Goal: Information Seeking & Learning: Learn about a topic

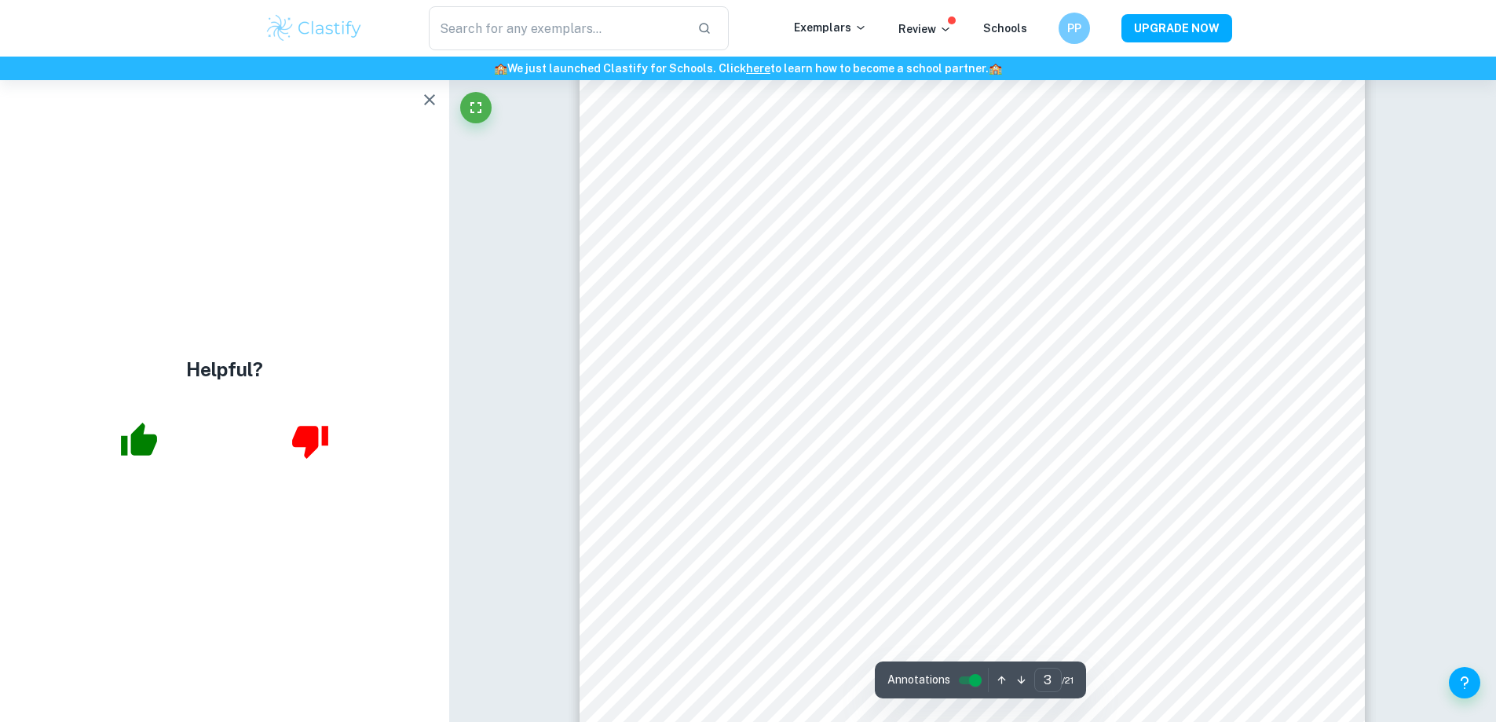
scroll to position [2906, 0]
click at [113, 443] on button "button" at bounding box center [139, 440] width 64 height 64
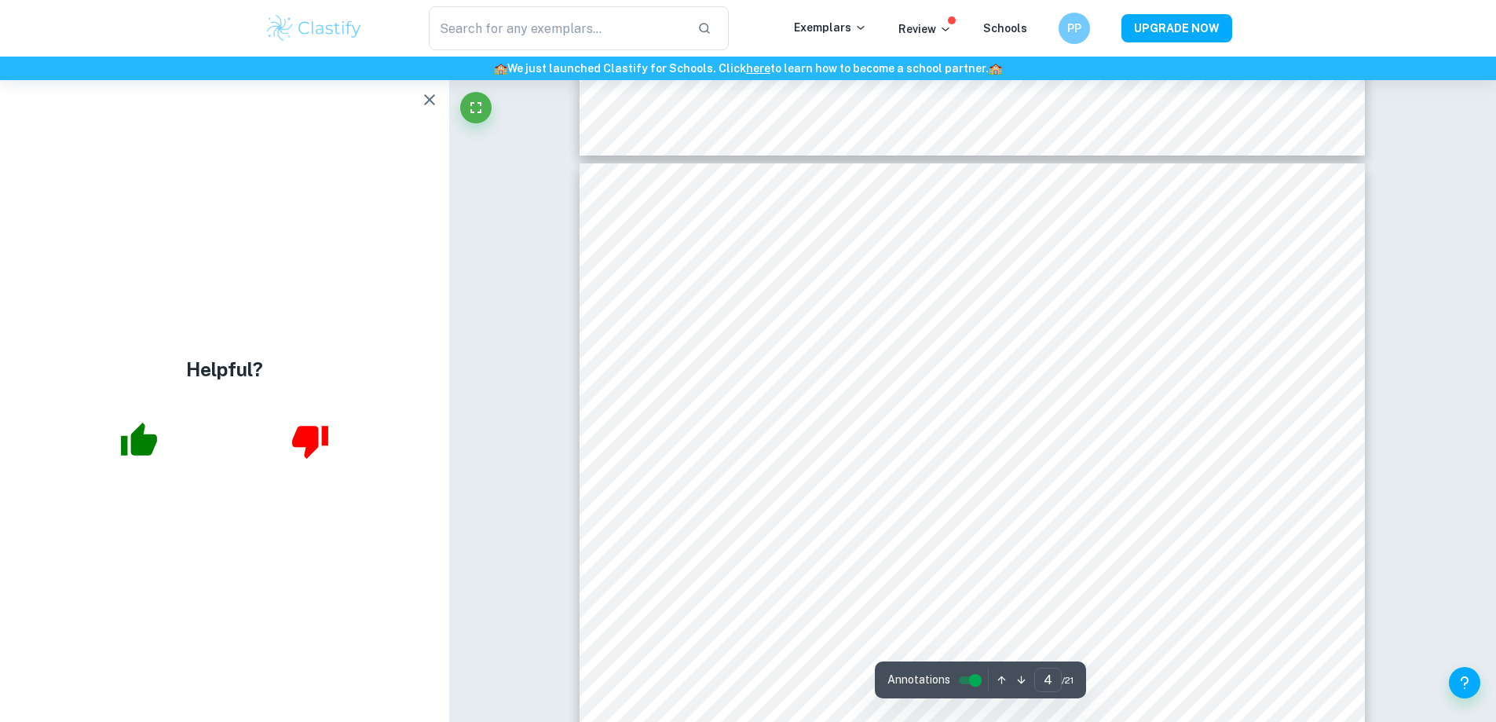
scroll to position [3770, 0]
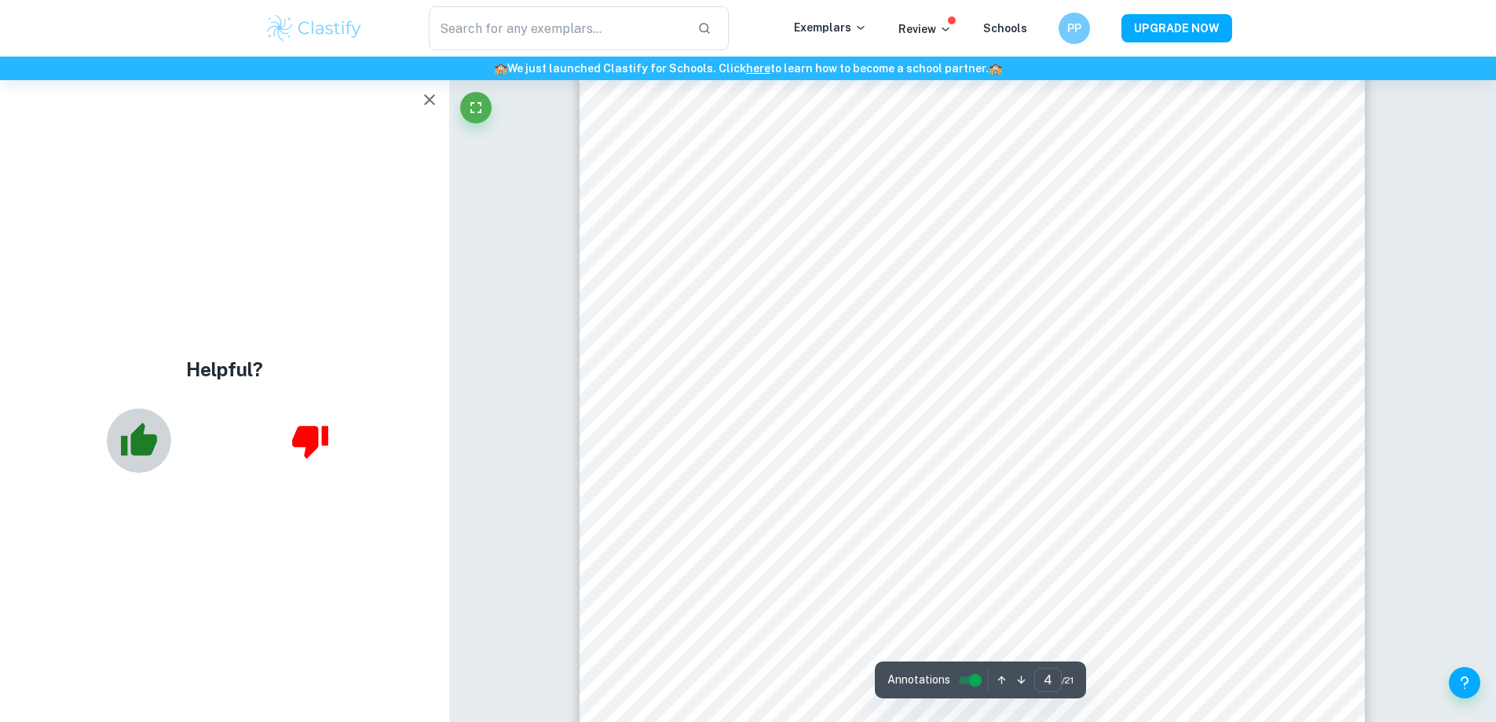
click at [167, 433] on button "button" at bounding box center [139, 440] width 64 height 64
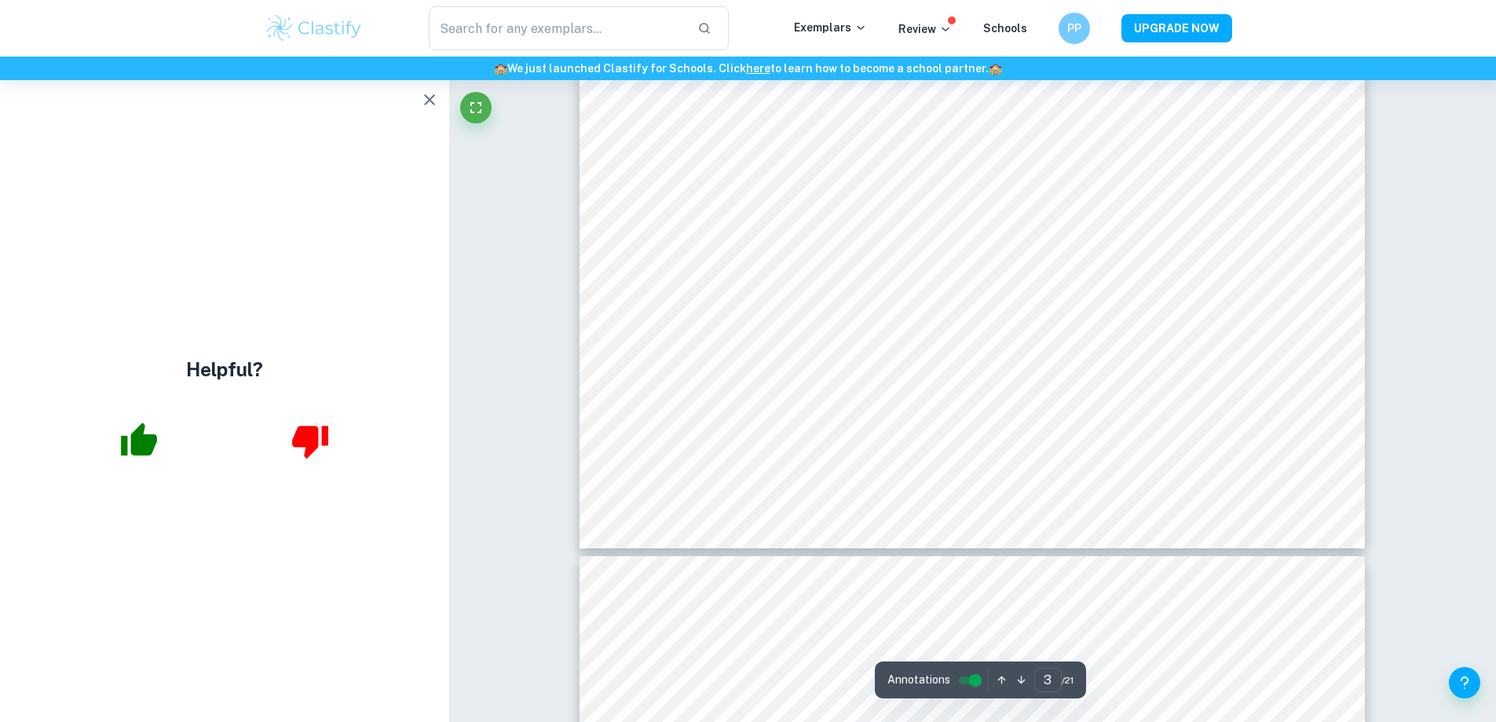
scroll to position [2827, 0]
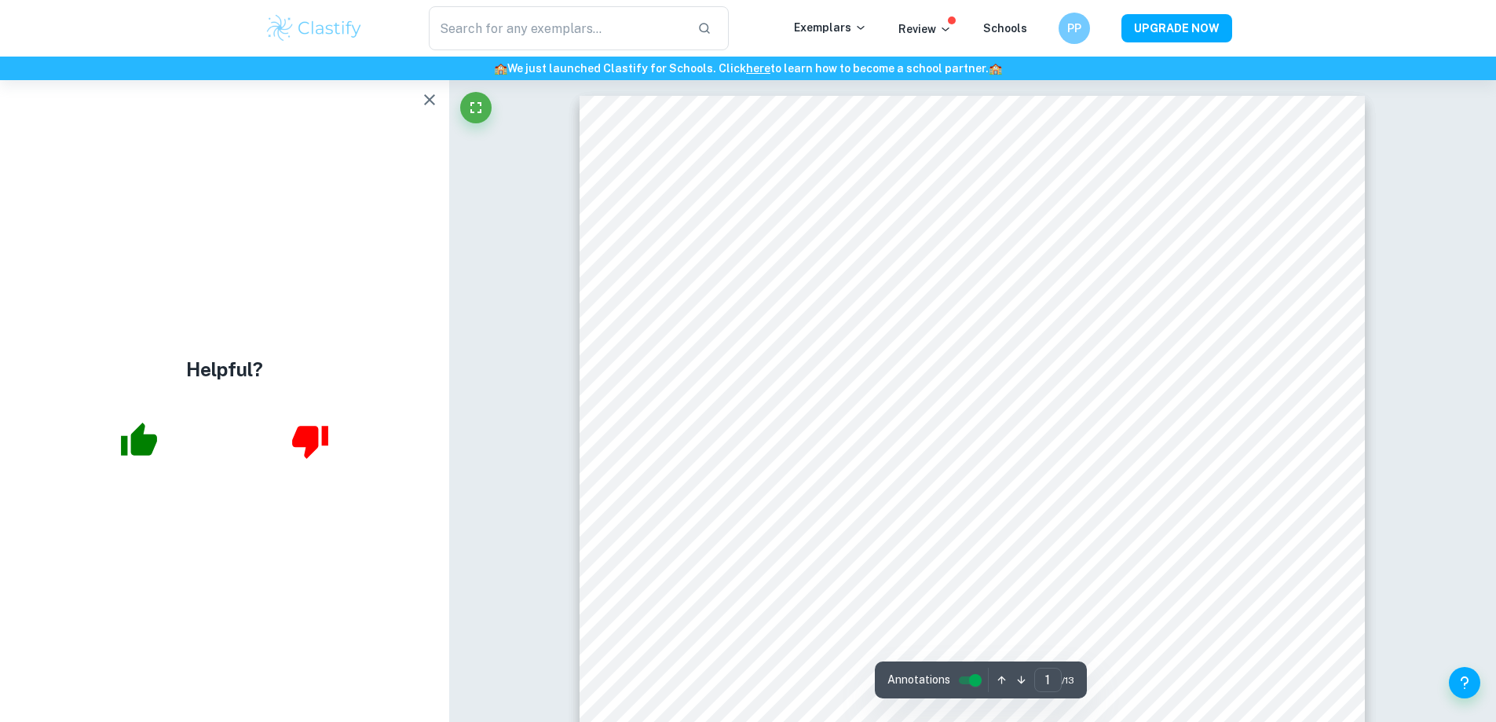
click at [856, 43] on div "​ Exemplars Review Schools PP UPGRADE NOW" at bounding box center [748, 28] width 1005 height 44
click at [858, 25] on p "Exemplars" at bounding box center [830, 27] width 73 height 17
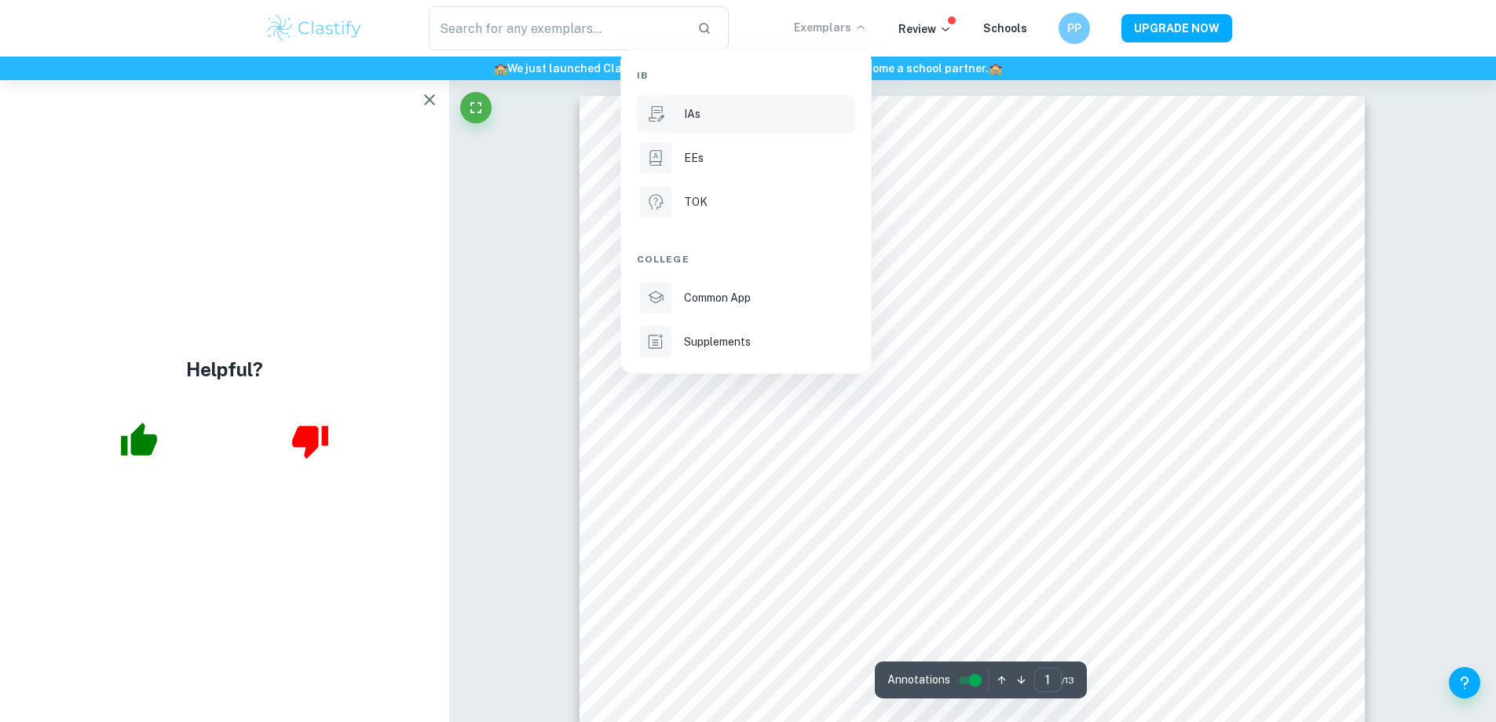
click at [697, 117] on p "IAs" at bounding box center [692, 113] width 16 height 17
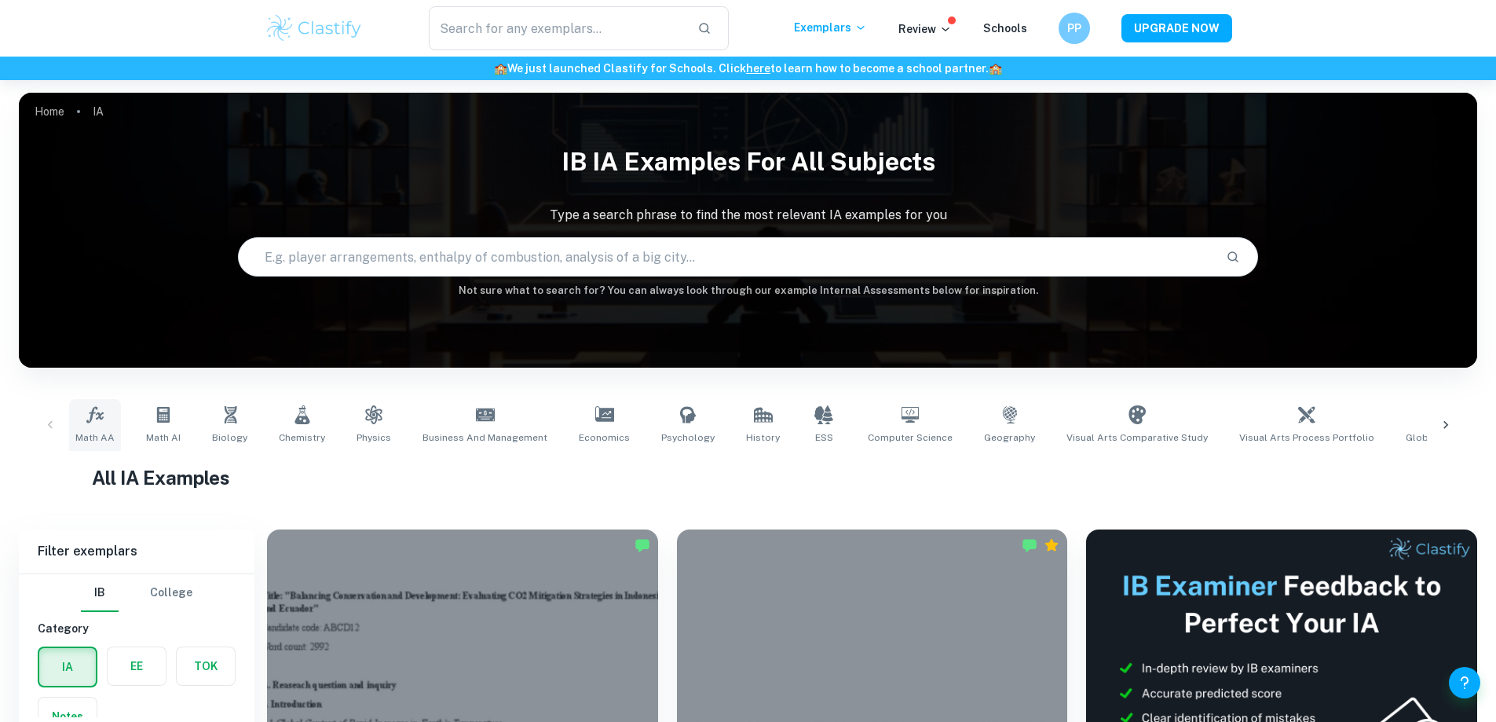
click at [108, 426] on link "Math AA" at bounding box center [95, 425] width 52 height 52
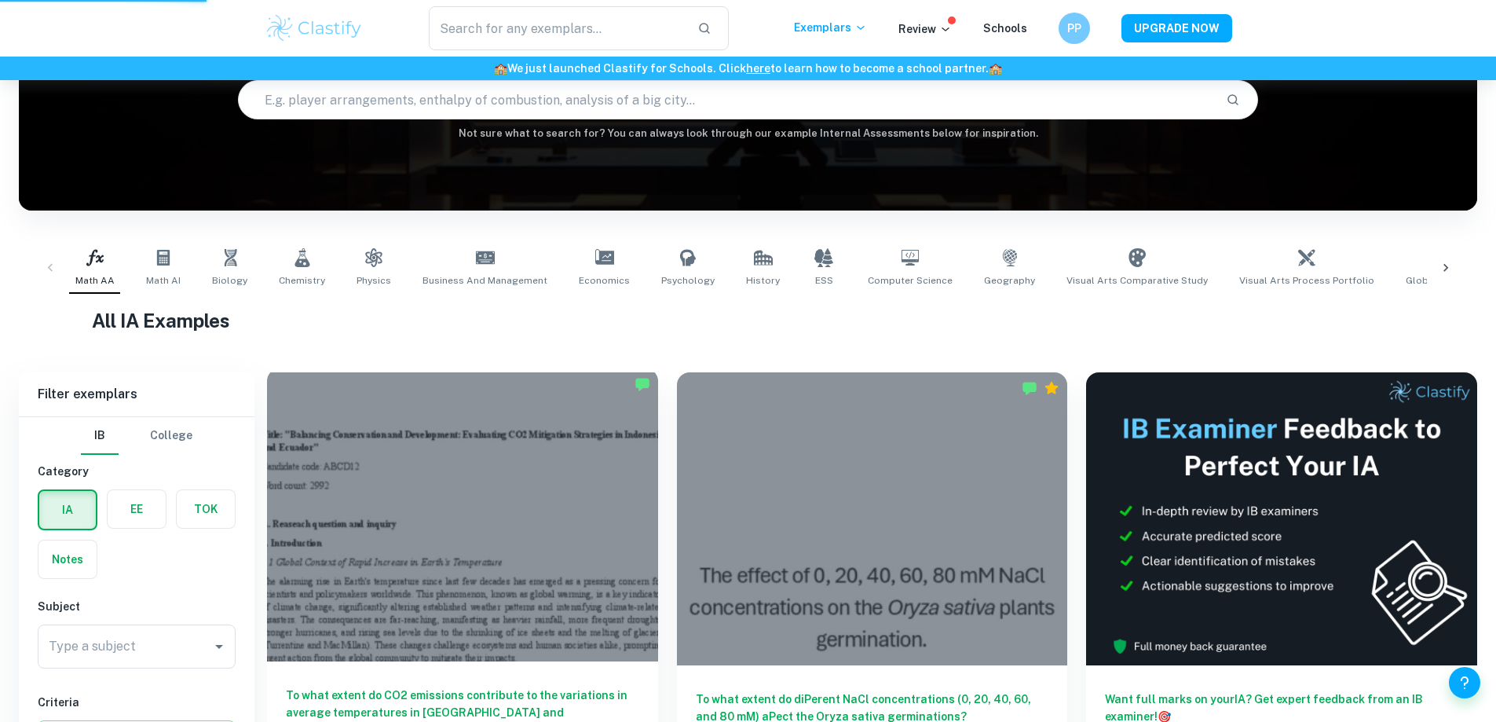
scroll to position [550, 0]
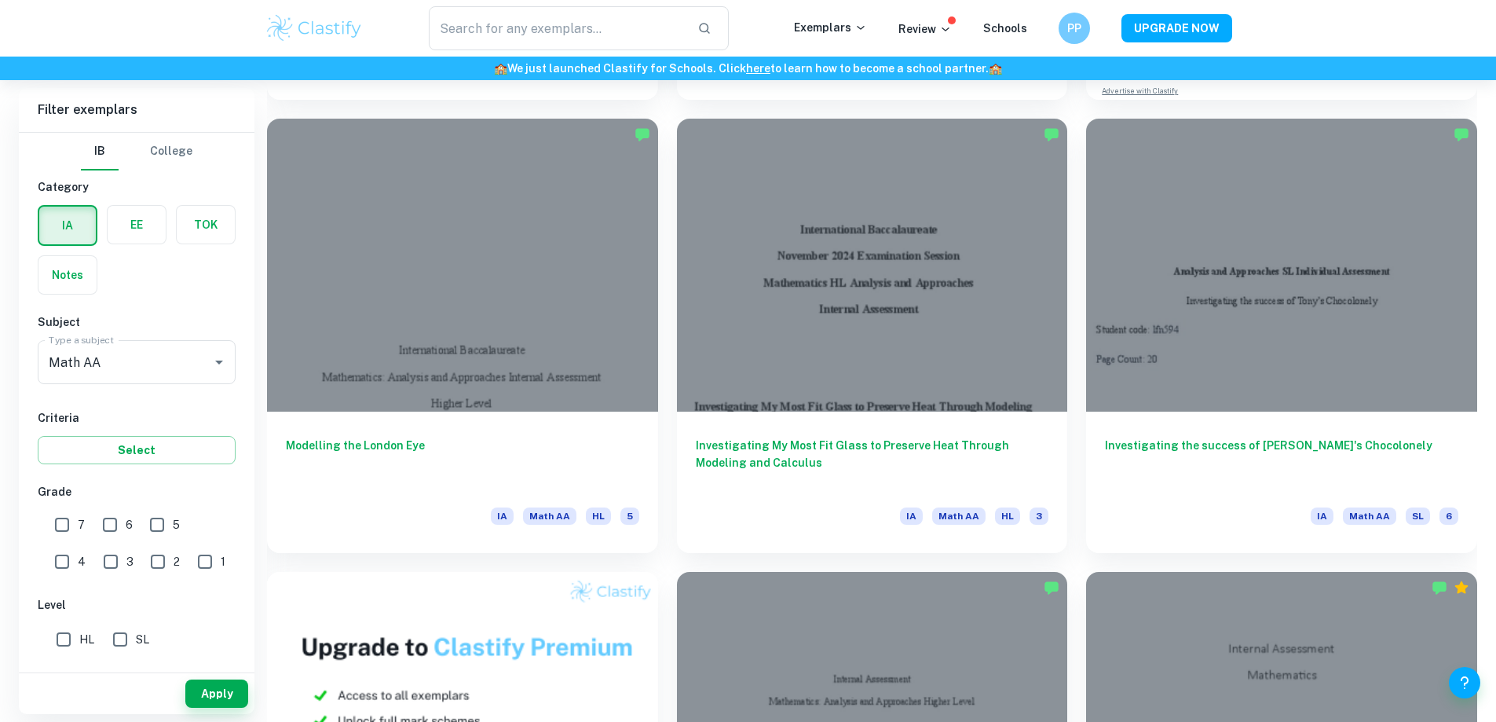
scroll to position [1021, 0]
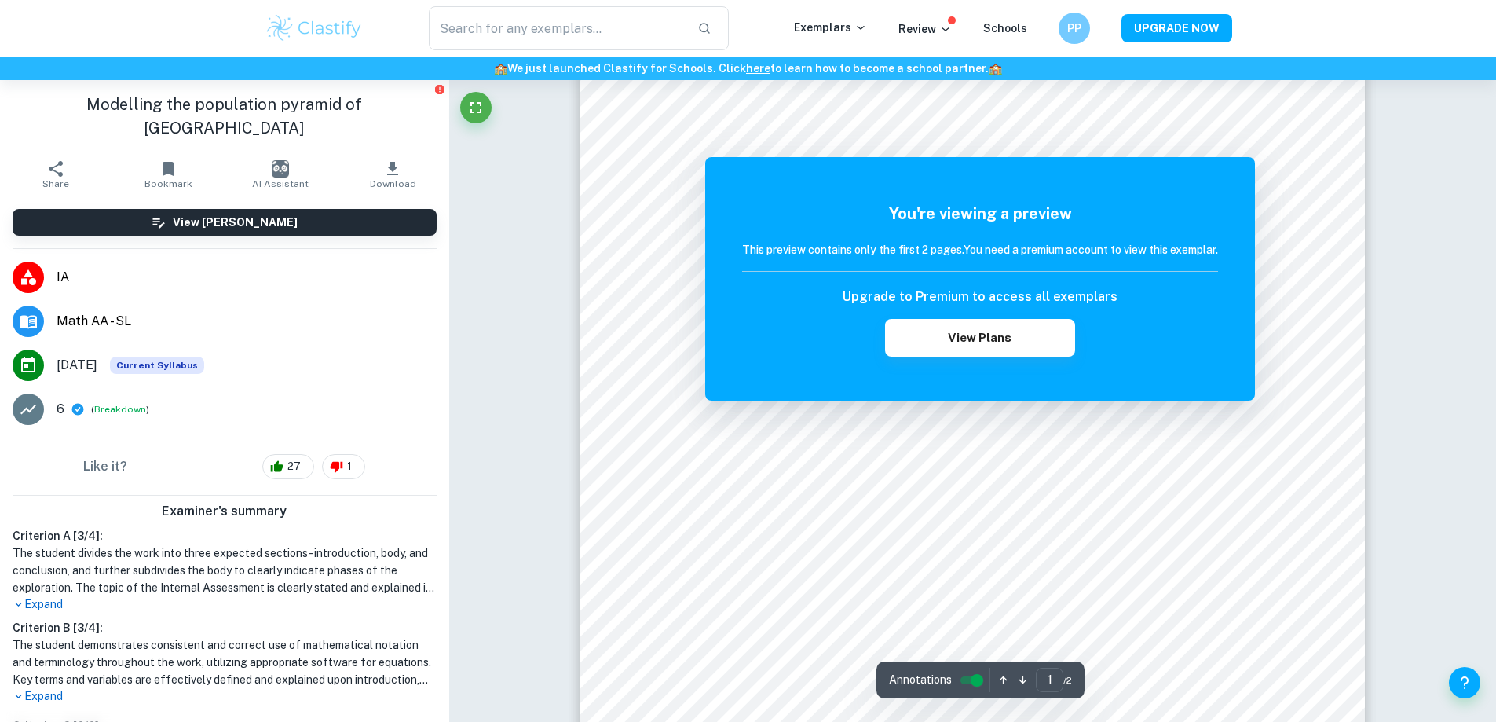
scroll to position [393, 0]
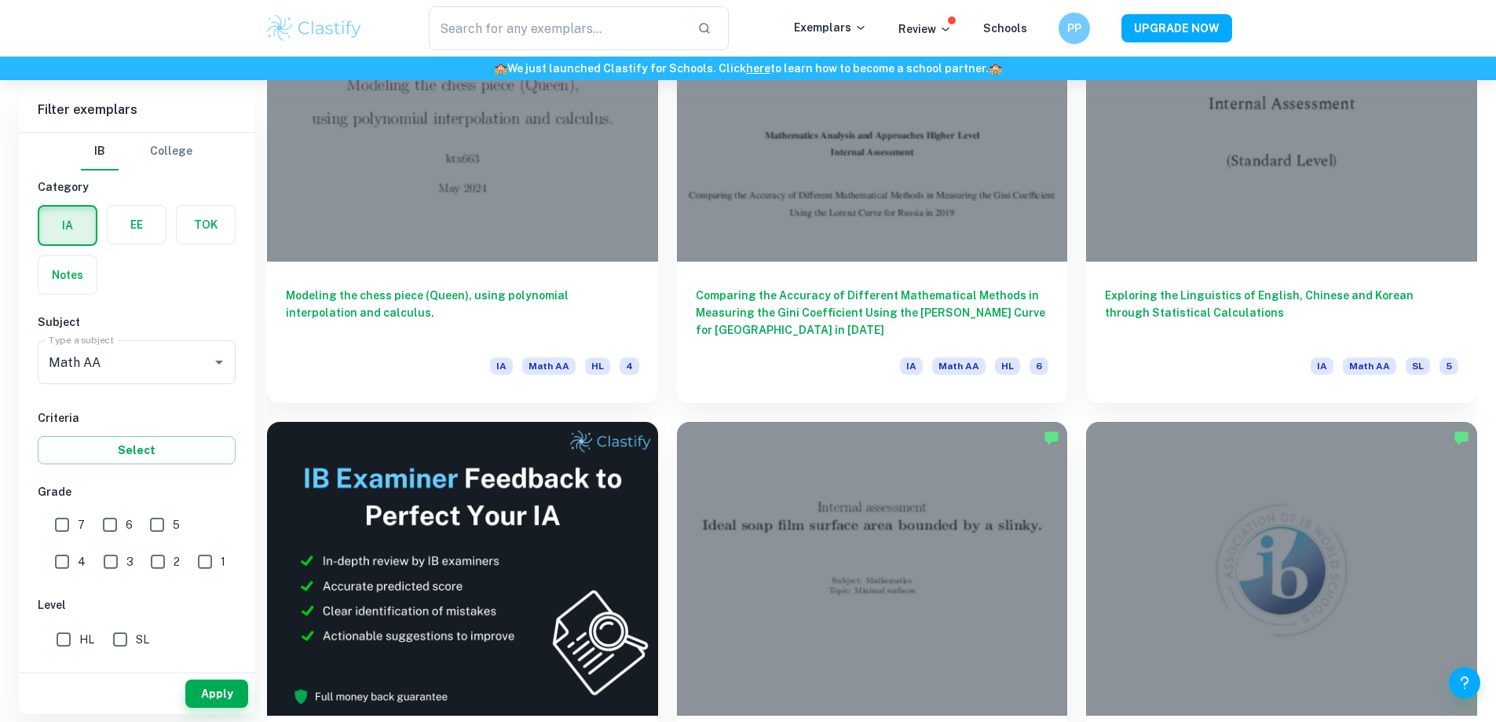
scroll to position [3142, 0]
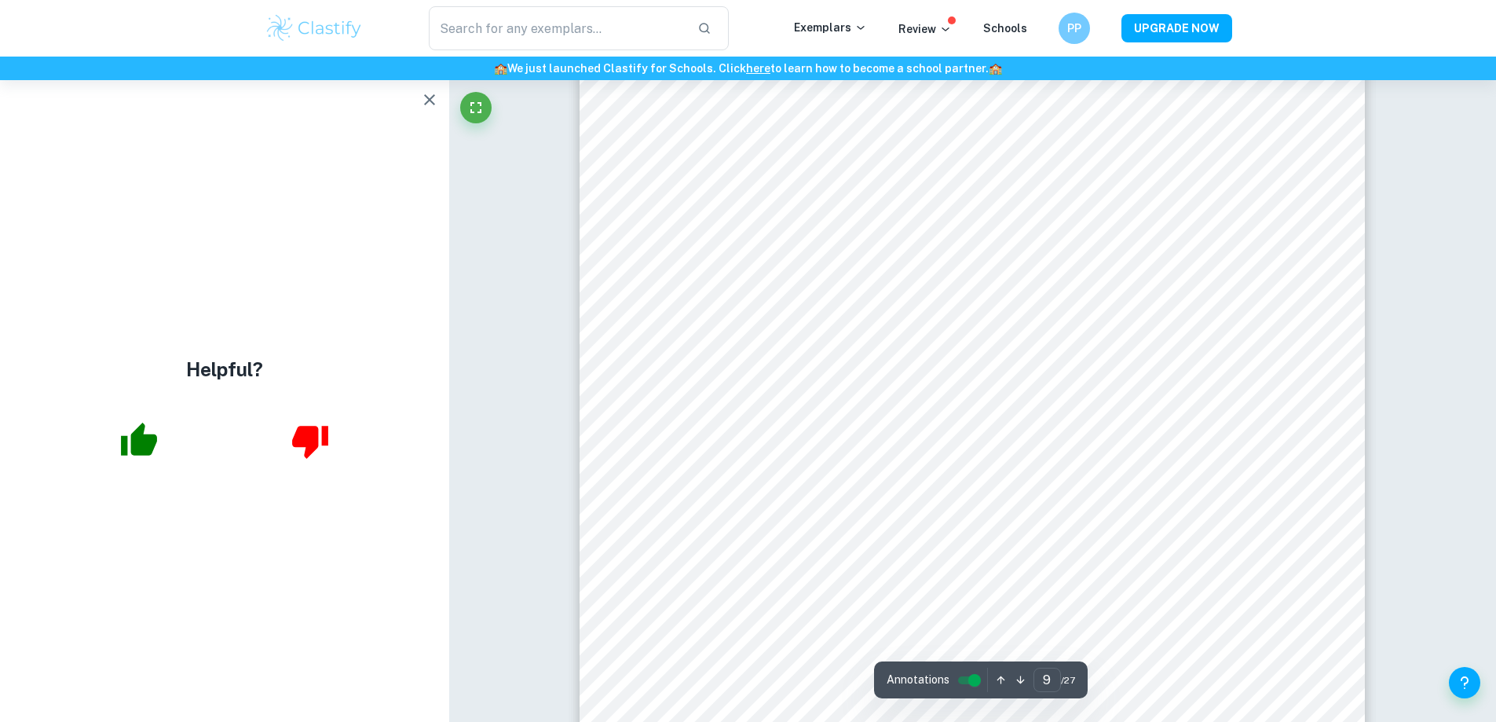
scroll to position [9505, 0]
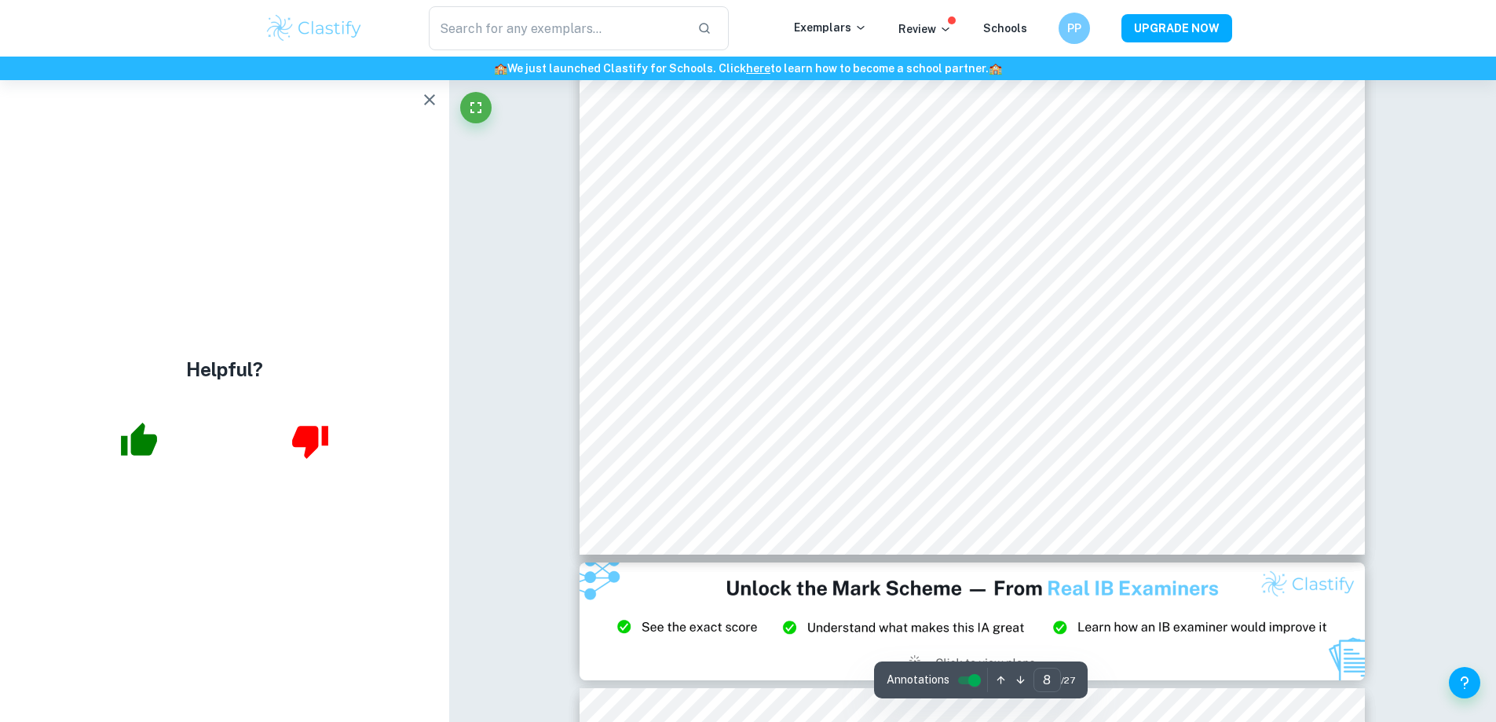
type input "9"
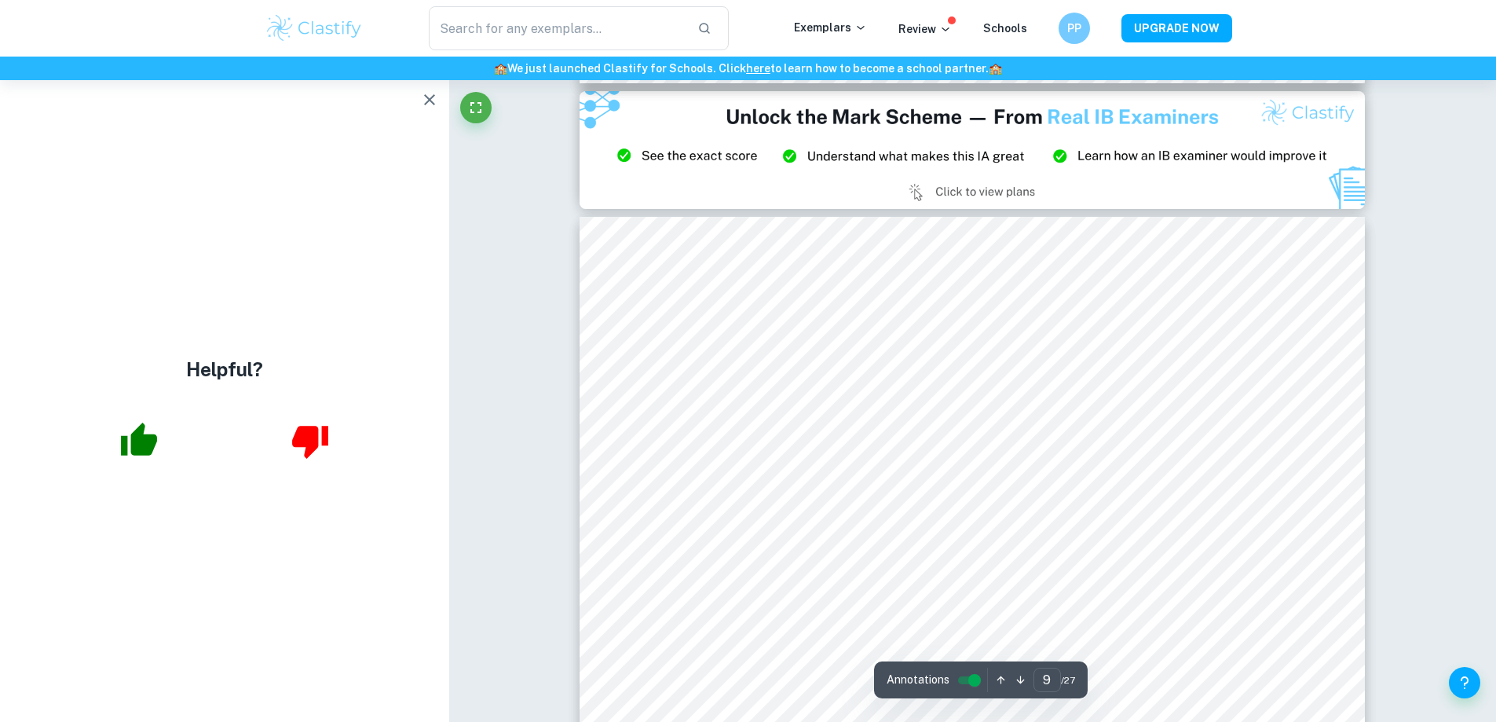
scroll to position [9662, 0]
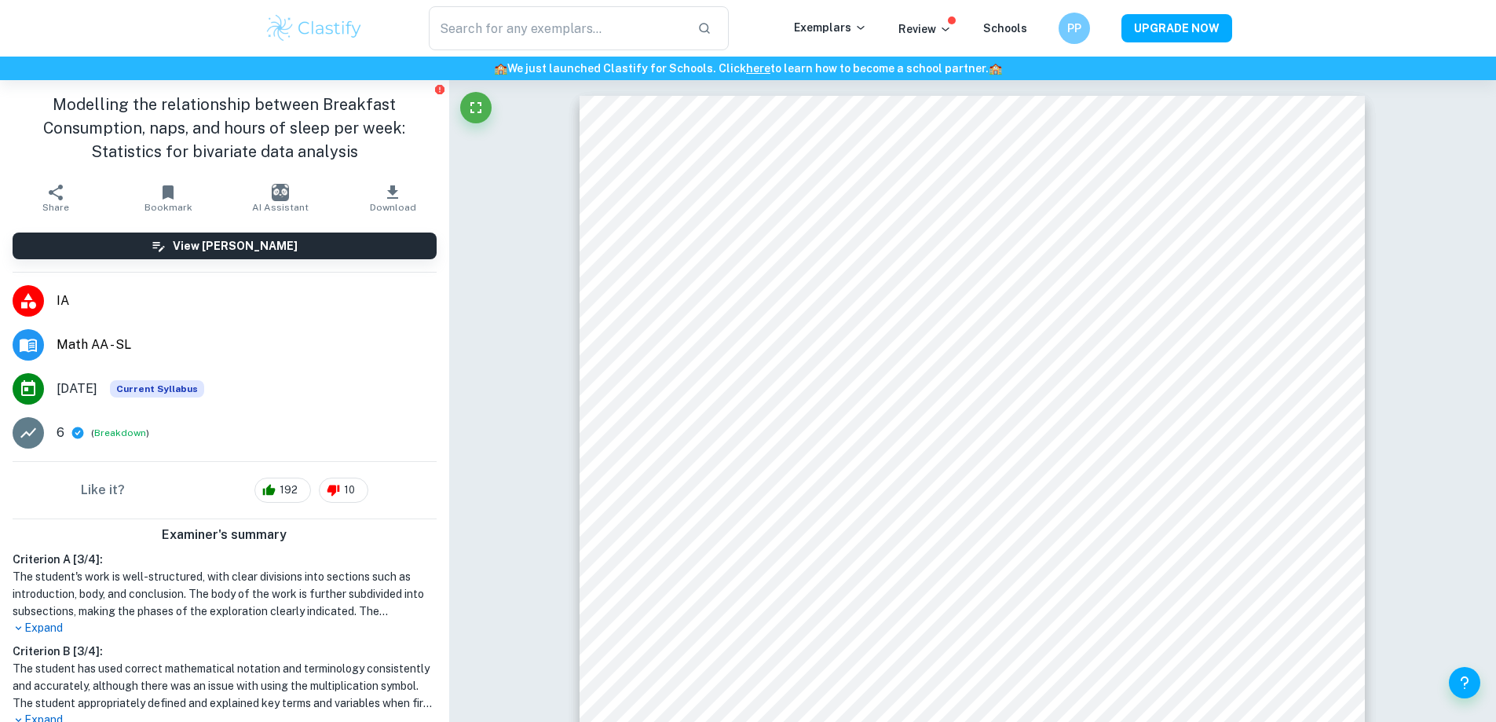
scroll to position [2827, 0]
